Goal: Ask a question

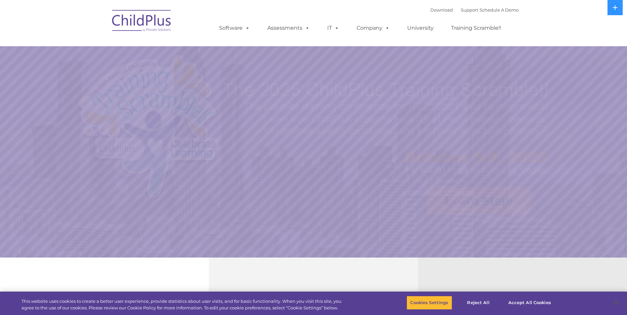
select select "MEDIUM"
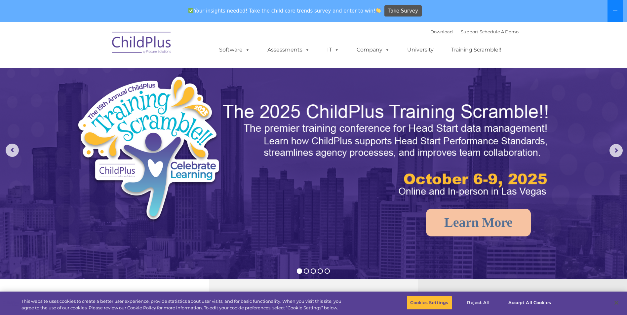
click at [617, 11] on icon at bounding box center [615, 11] width 5 height 1
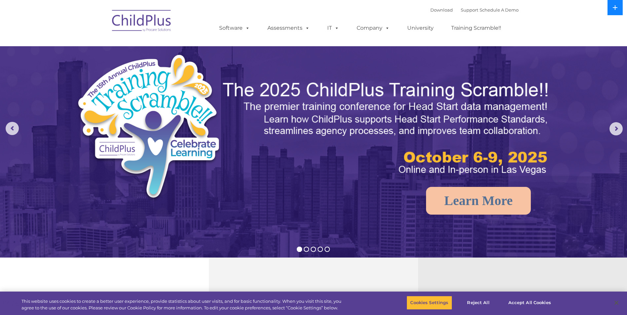
click at [616, 11] on button at bounding box center [614, 7] width 15 height 15
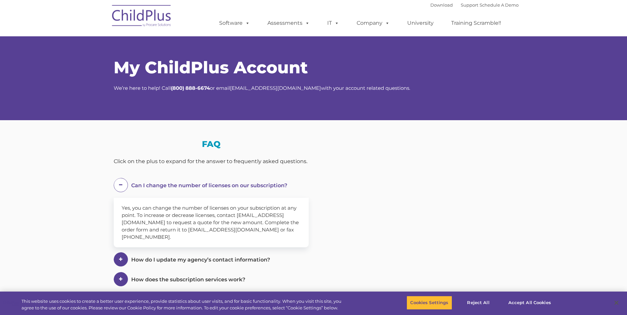
select select "MEDIUM"
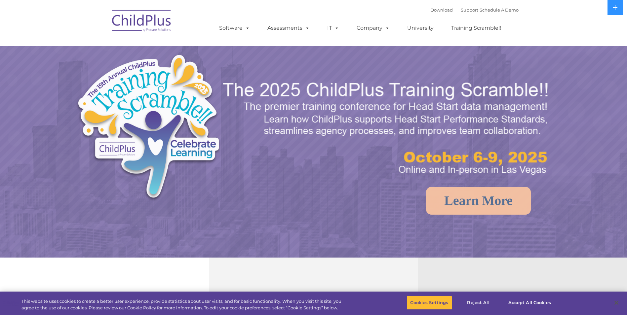
select select "MEDIUM"
